Goal: Task Accomplishment & Management: Manage account settings

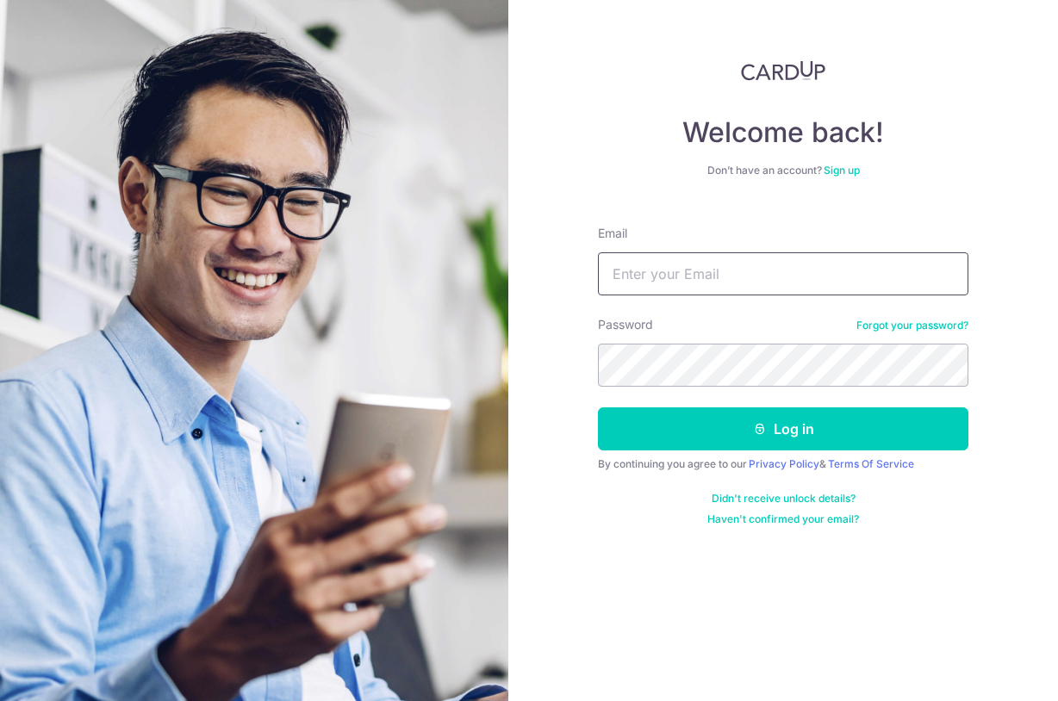
click at [754, 261] on input "Email" at bounding box center [783, 273] width 371 height 43
type input "[PERSON_NAME][EMAIL_ADDRESS][DOMAIN_NAME]"
click at [0, 701] on com-1password-button at bounding box center [0, 701] width 0 height 0
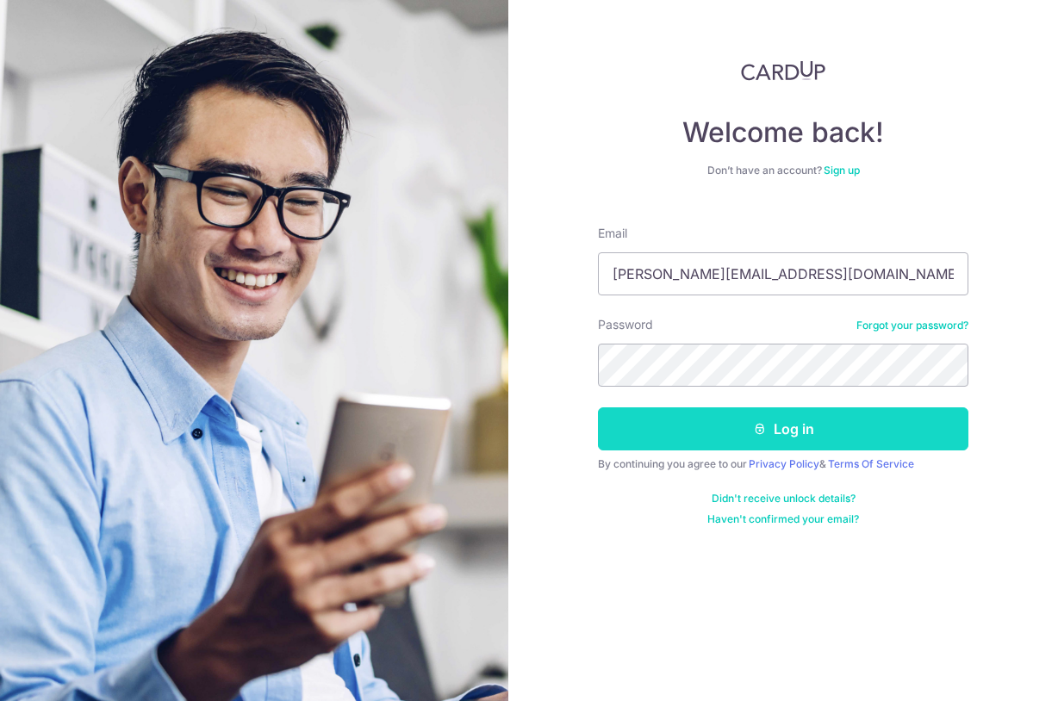
click at [724, 440] on button "Log in" at bounding box center [783, 429] width 371 height 43
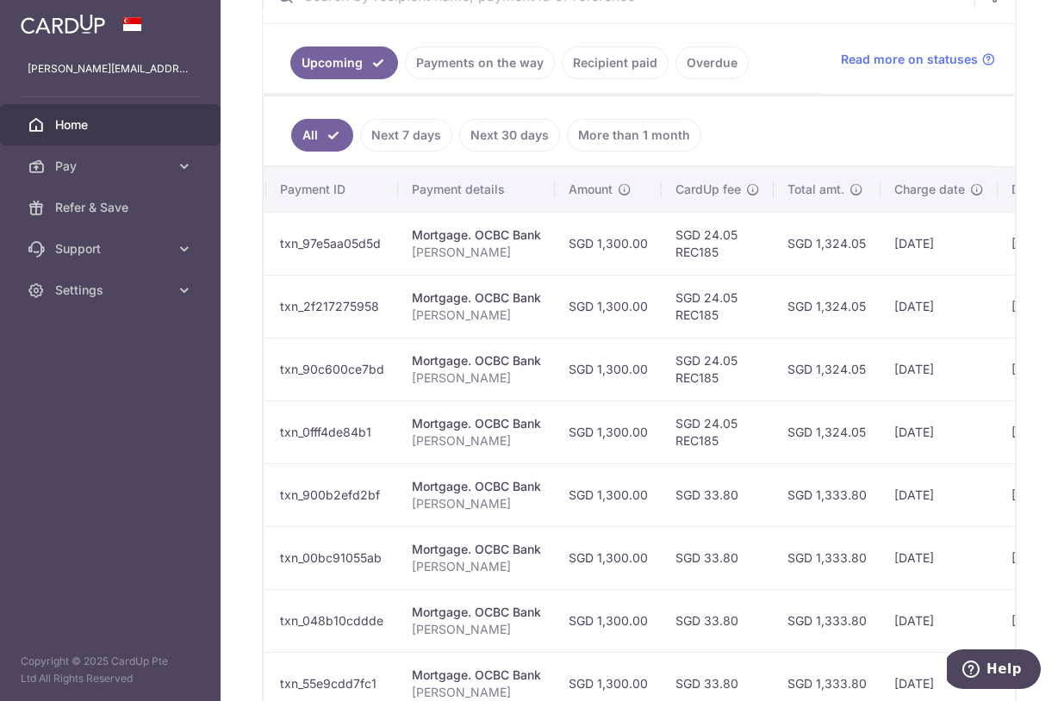
scroll to position [318, 0]
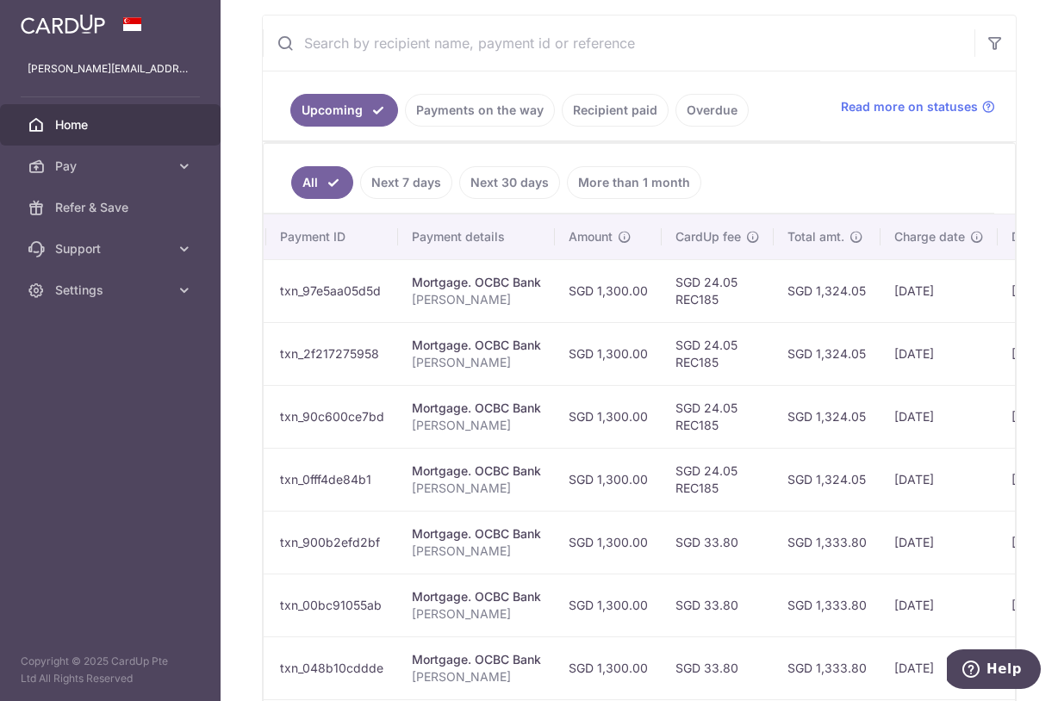
click at [613, 118] on link "Recipient paid" at bounding box center [615, 110] width 107 height 33
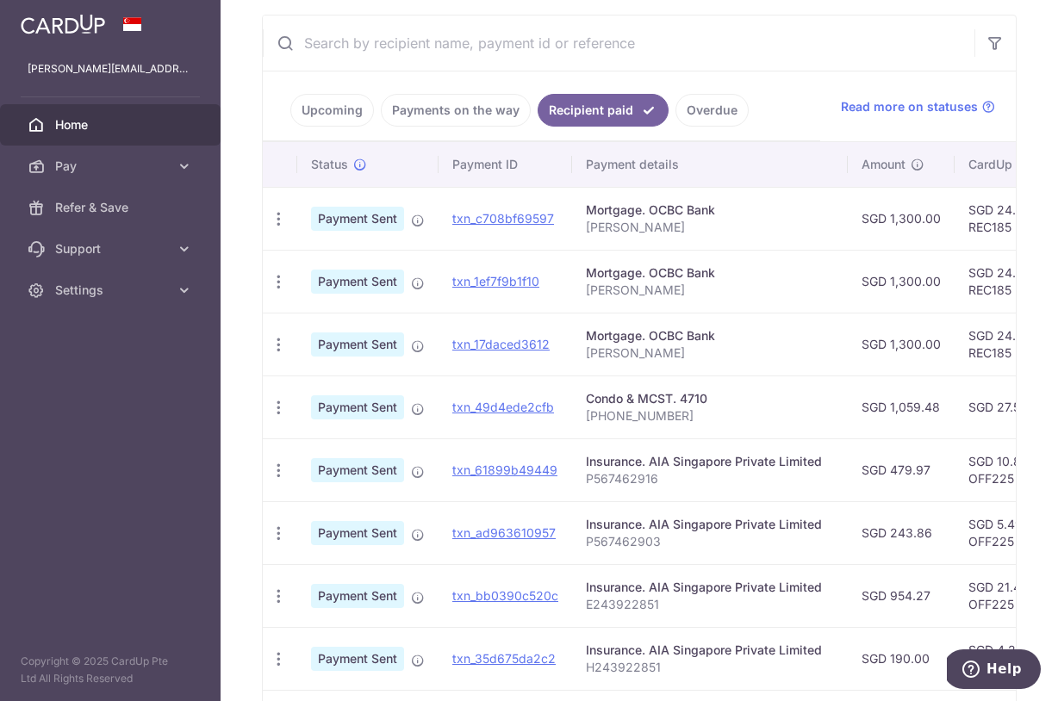
click at [352, 119] on link "Upcoming" at bounding box center [332, 110] width 84 height 33
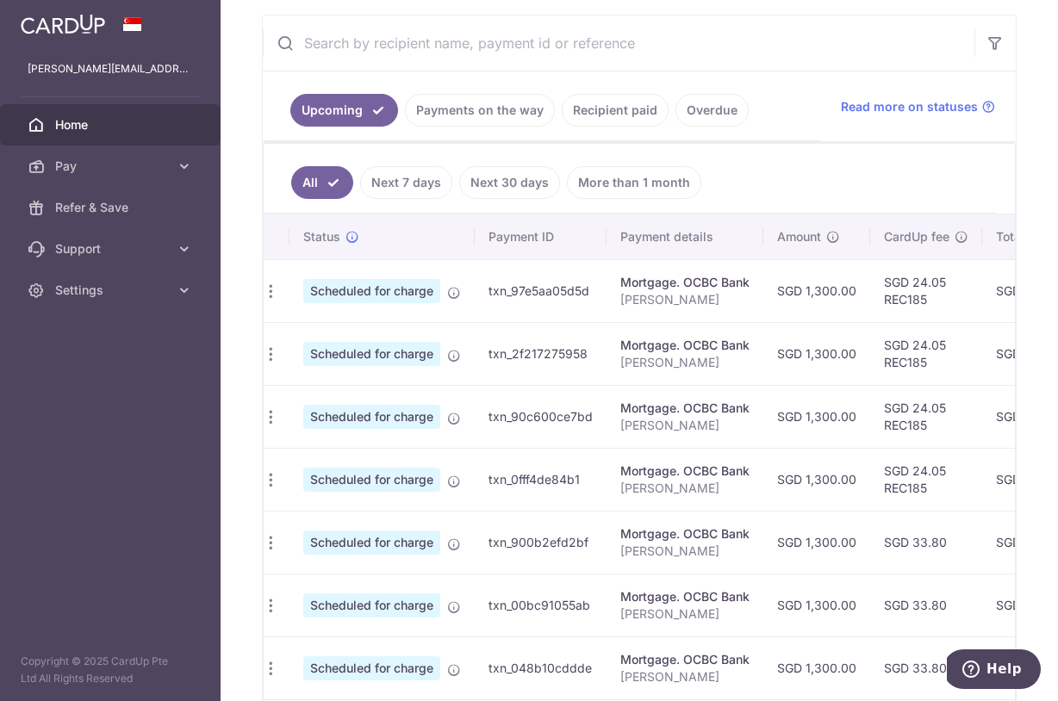
scroll to position [0, 0]
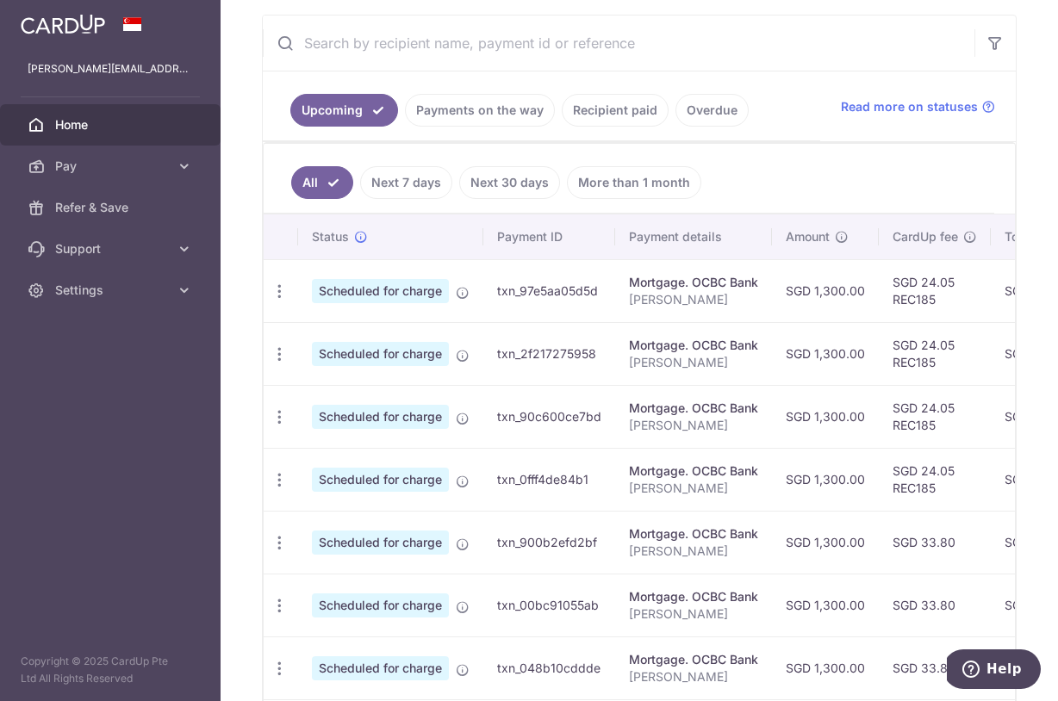
click at [159, 591] on aside "[PERSON_NAME][EMAIL_ADDRESS][DOMAIN_NAME] Home Pay Payments Recipients Cards Re…" at bounding box center [110, 350] width 221 height 701
